Goal: Task Accomplishment & Management: Manage account settings

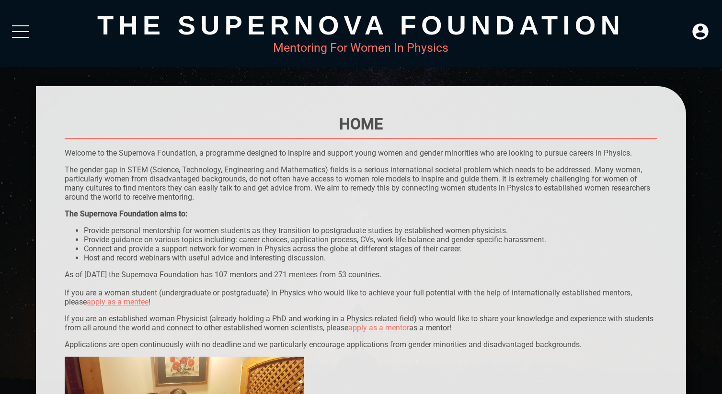
click at [21, 28] on div at bounding box center [20, 33] width 17 height 17
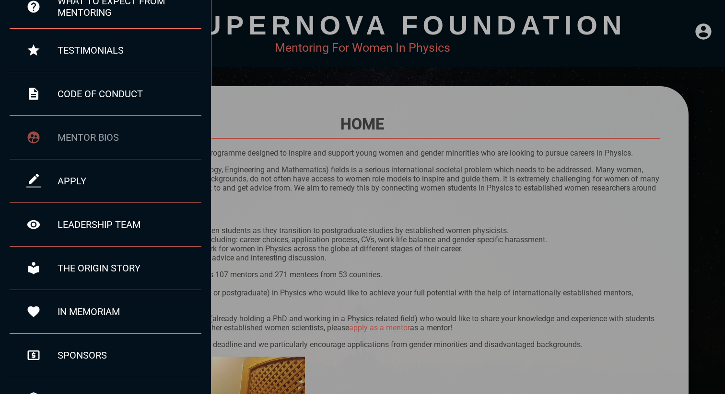
scroll to position [111, 0]
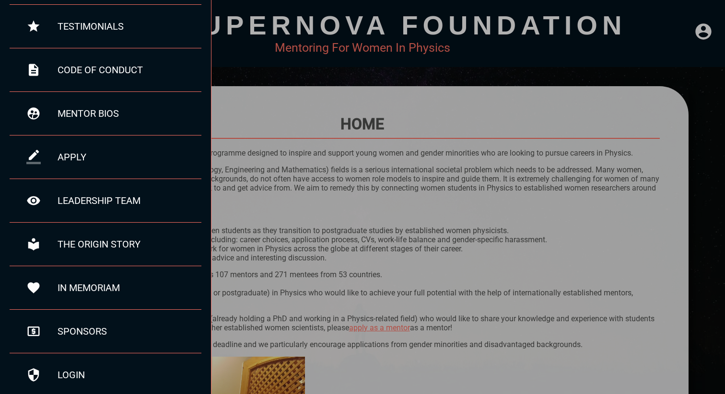
click at [688, 55] on div at bounding box center [362, 197] width 725 height 394
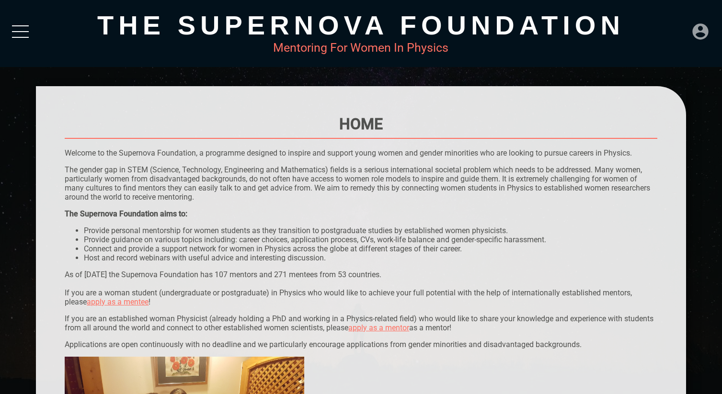
click at [700, 32] on icon at bounding box center [701, 31] width 16 height 16
click at [669, 33] on div "LOGIN" at bounding box center [668, 28] width 31 height 19
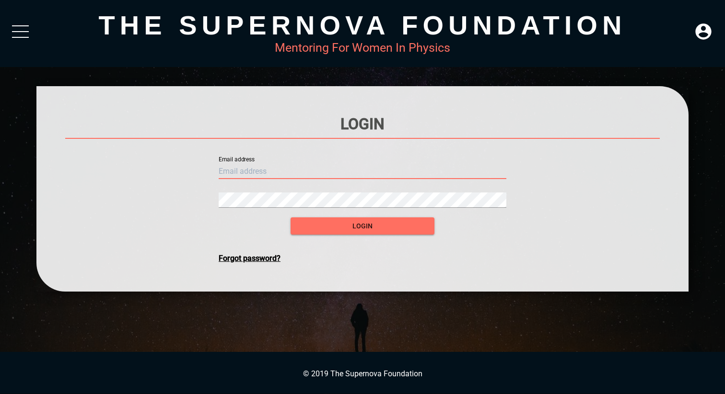
click at [383, 172] on input "text" at bounding box center [363, 171] width 288 height 15
click at [378, 229] on span "login" at bounding box center [362, 226] width 128 height 12
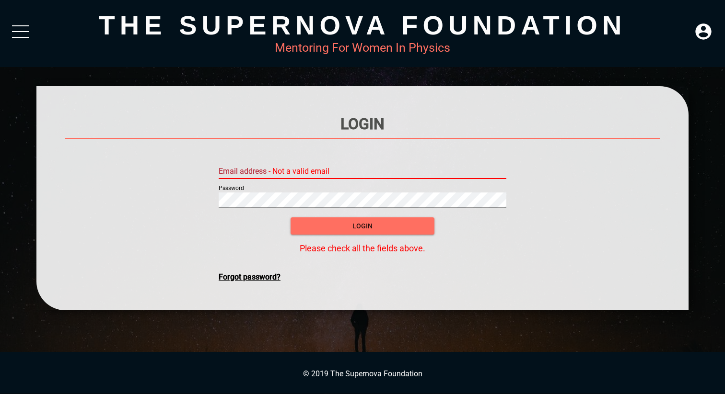
click at [327, 171] on input "text" at bounding box center [363, 171] width 288 height 15
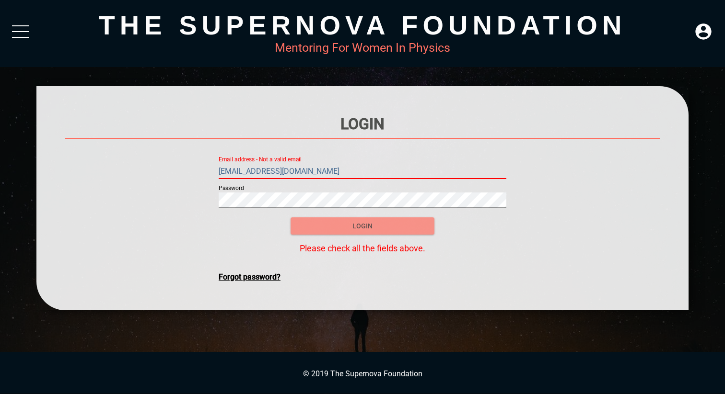
click at [358, 228] on span "login" at bounding box center [362, 226] width 128 height 12
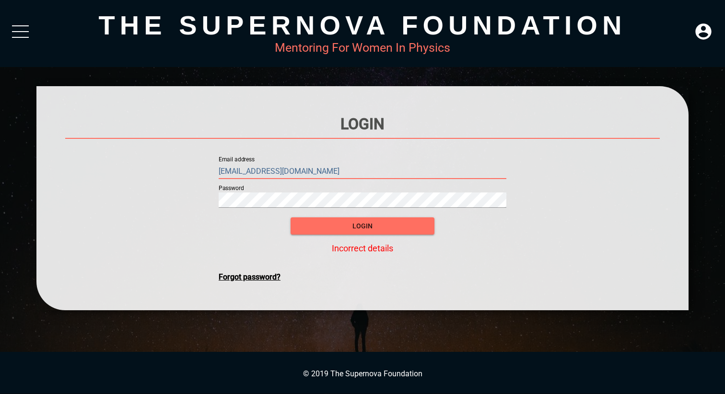
click at [299, 169] on input "[EMAIL_ADDRESS][DOMAIN_NAME]" at bounding box center [363, 171] width 288 height 15
type input "[EMAIL_ADDRESS][DOMAIN_NAME]"
click at [351, 234] on button "login" at bounding box center [362, 227] width 144 height 18
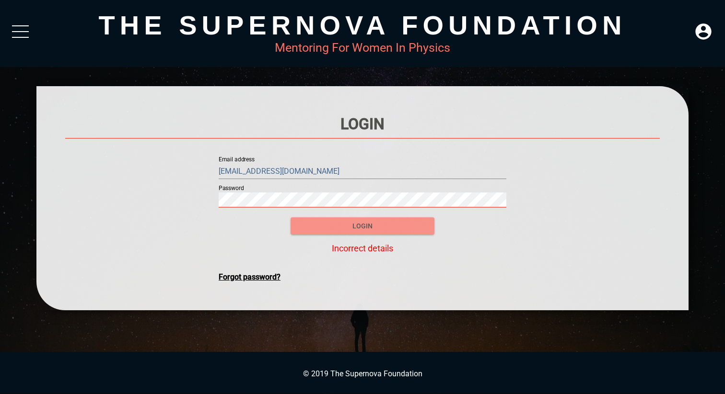
click at [351, 232] on span "login" at bounding box center [362, 226] width 128 height 12
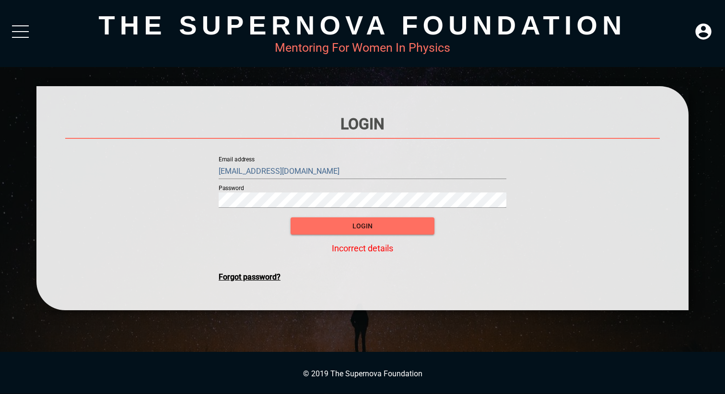
click at [245, 278] on div "Forgot password?" at bounding box center [363, 277] width 288 height 9
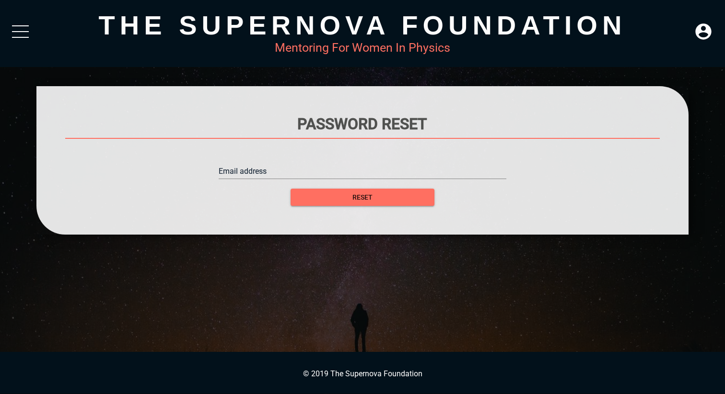
click at [319, 166] on input "text" at bounding box center [363, 171] width 288 height 15
type input "[PERSON_NAME][EMAIL_ADDRESS][DOMAIN_NAME]"
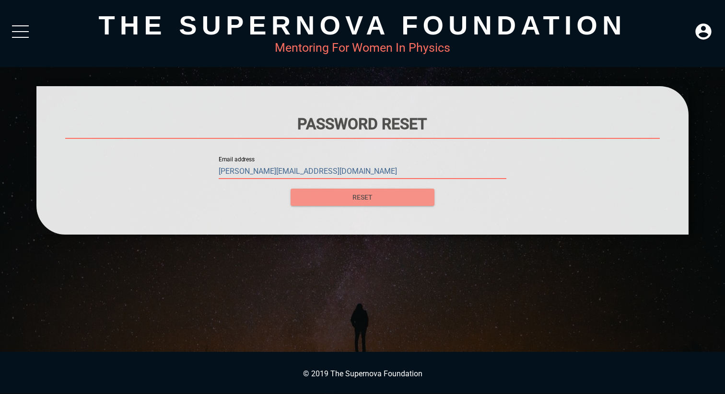
click at [360, 194] on span "Reset" at bounding box center [362, 198] width 128 height 12
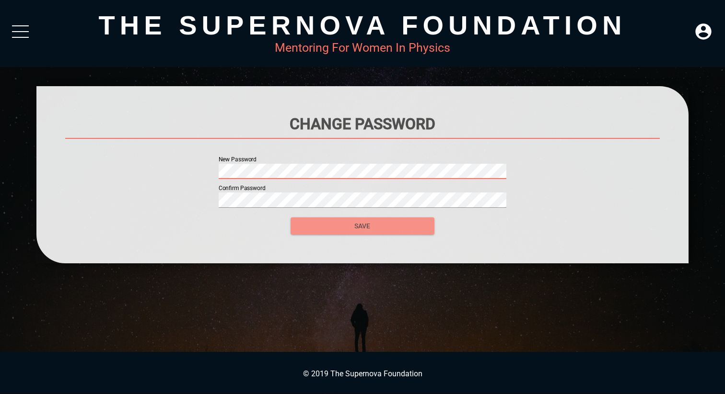
click at [407, 223] on span "SAVE" at bounding box center [362, 226] width 128 height 12
